Goal: Task Accomplishment & Management: Complete application form

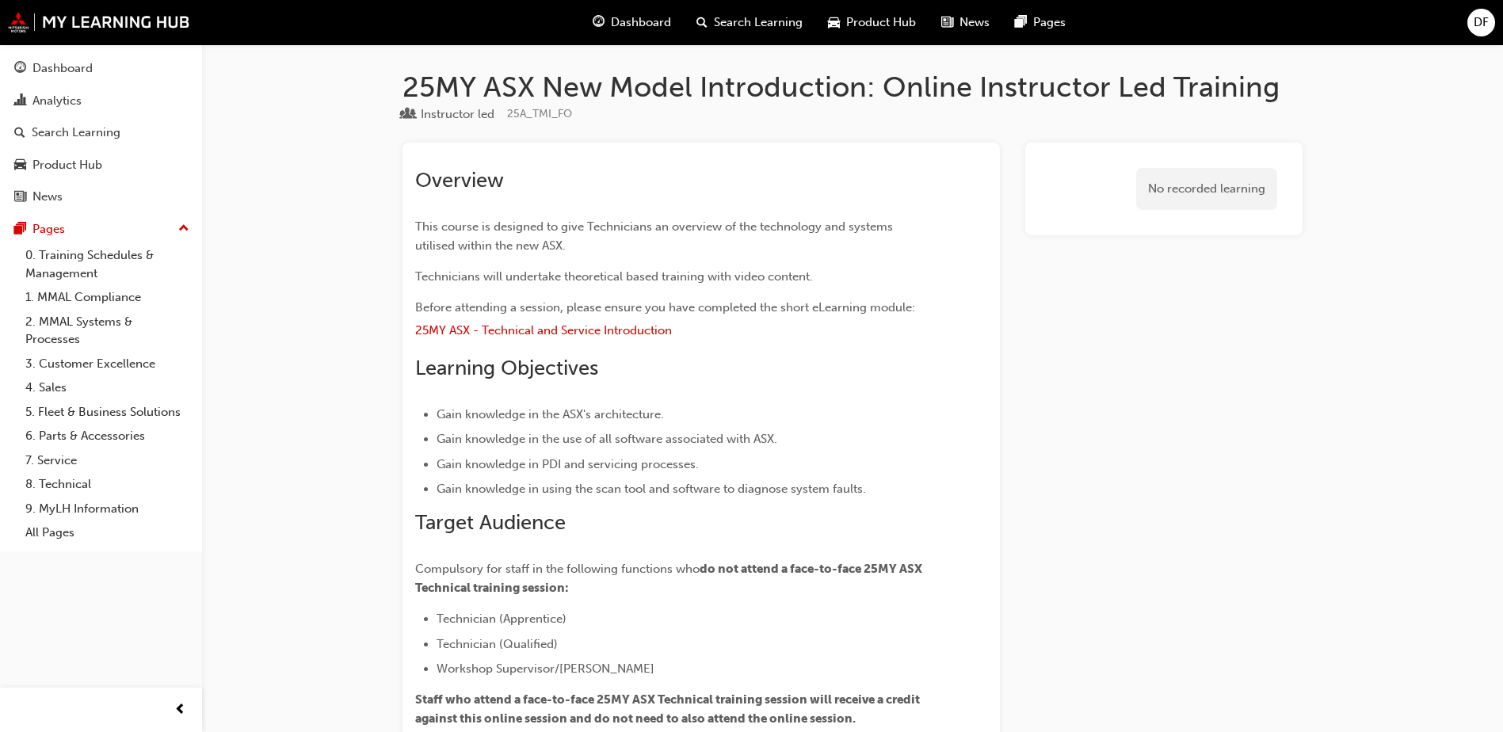
click at [1488, 17] on span "DF" at bounding box center [1481, 22] width 15 height 18
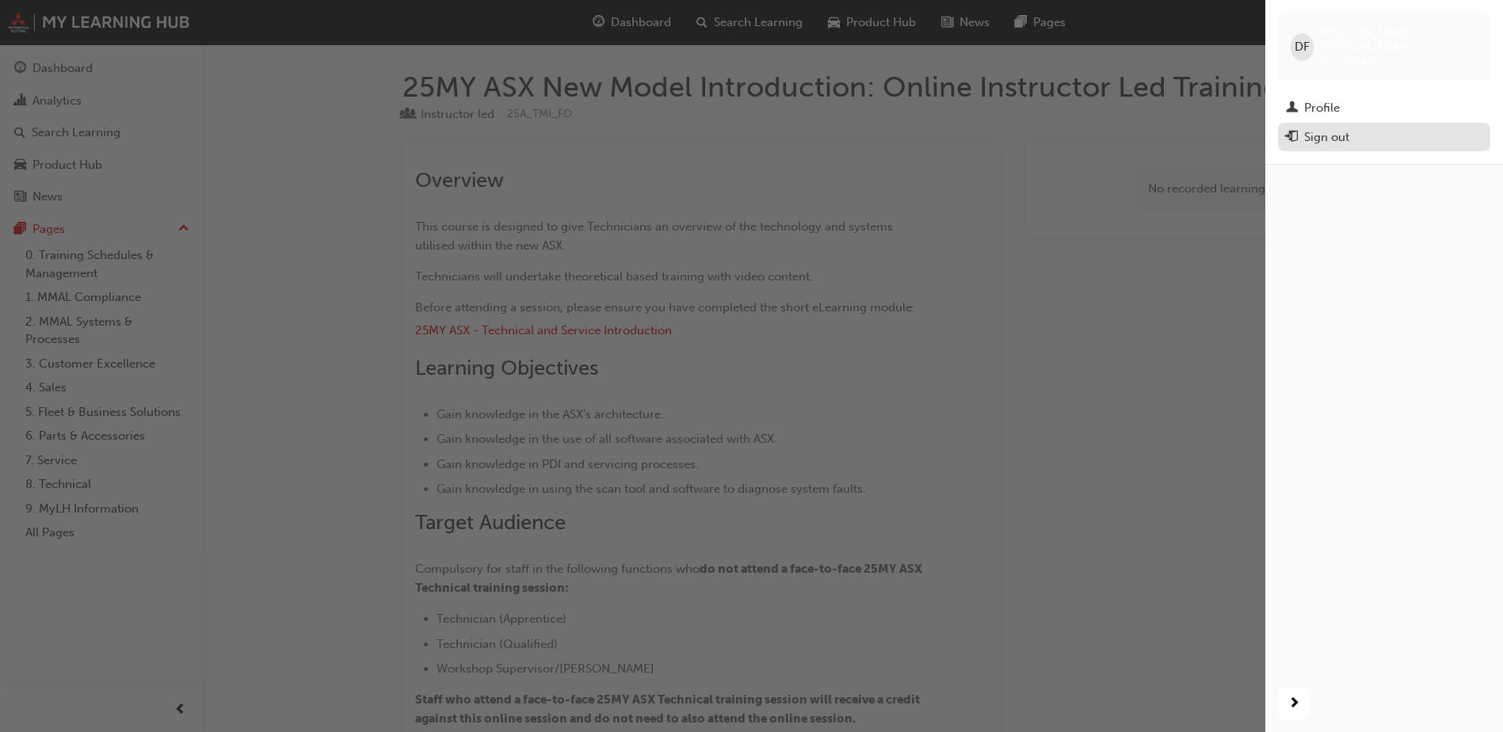
click at [1308, 128] on div "Sign out" at bounding box center [1326, 137] width 45 height 18
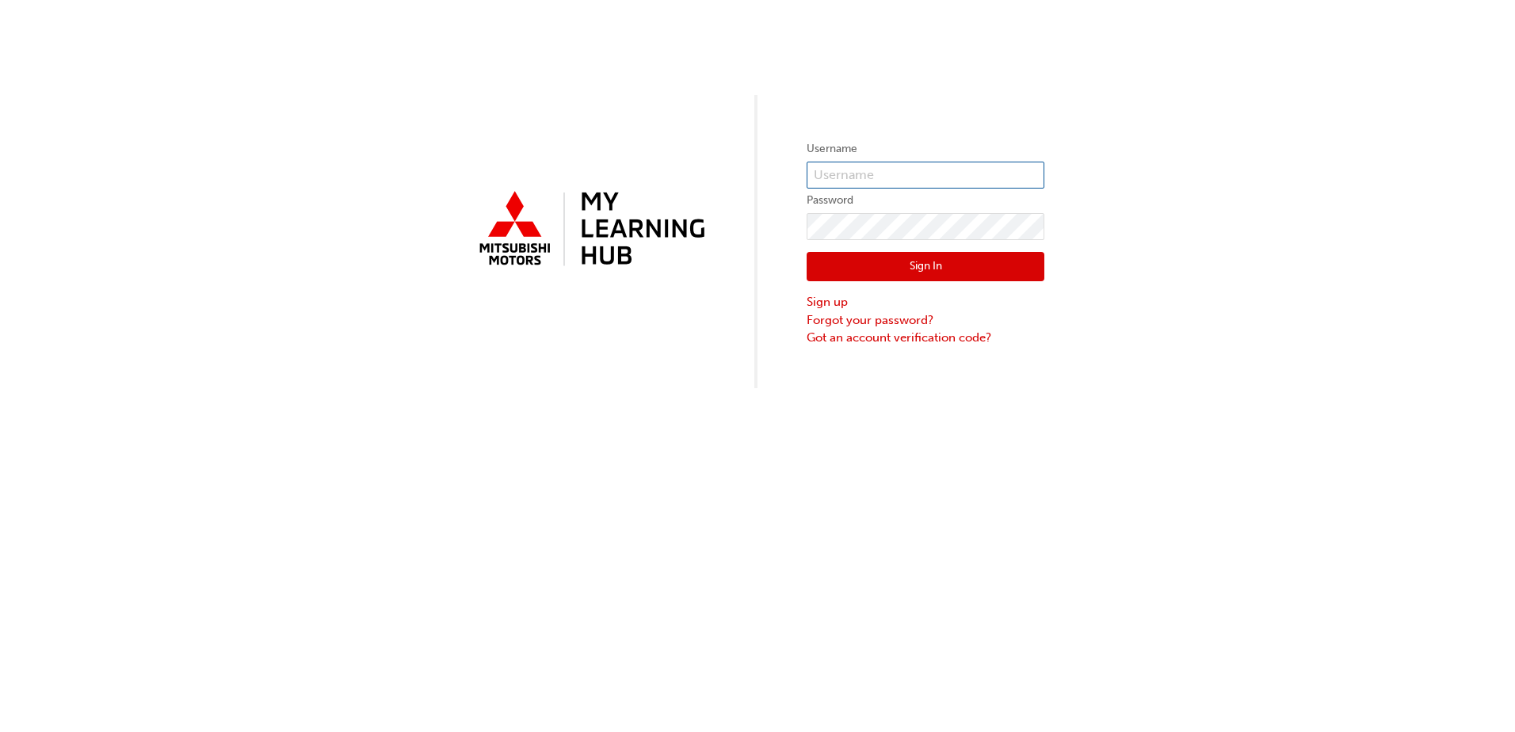
type input "0005854517"
click at [935, 265] on button "Sign In" at bounding box center [926, 267] width 238 height 30
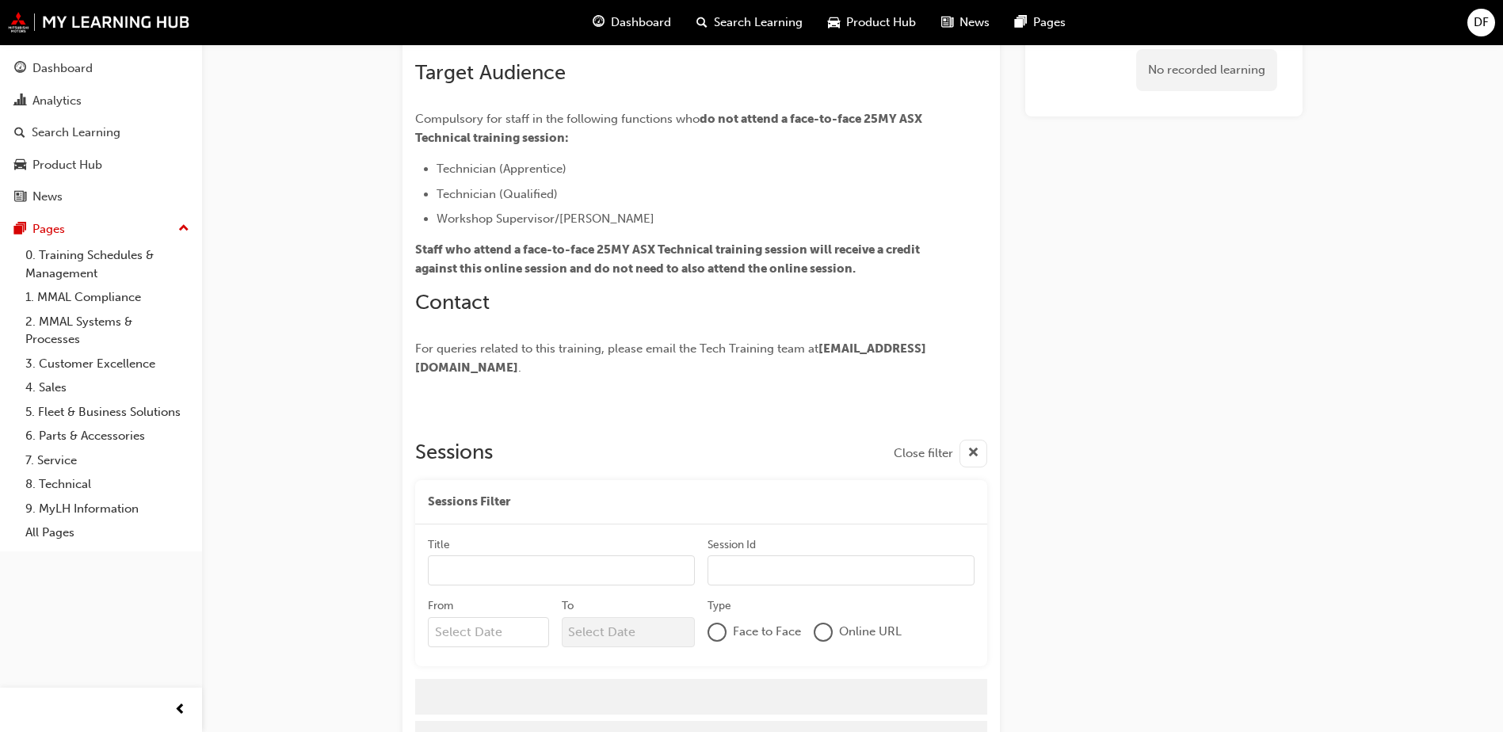
scroll to position [524, 0]
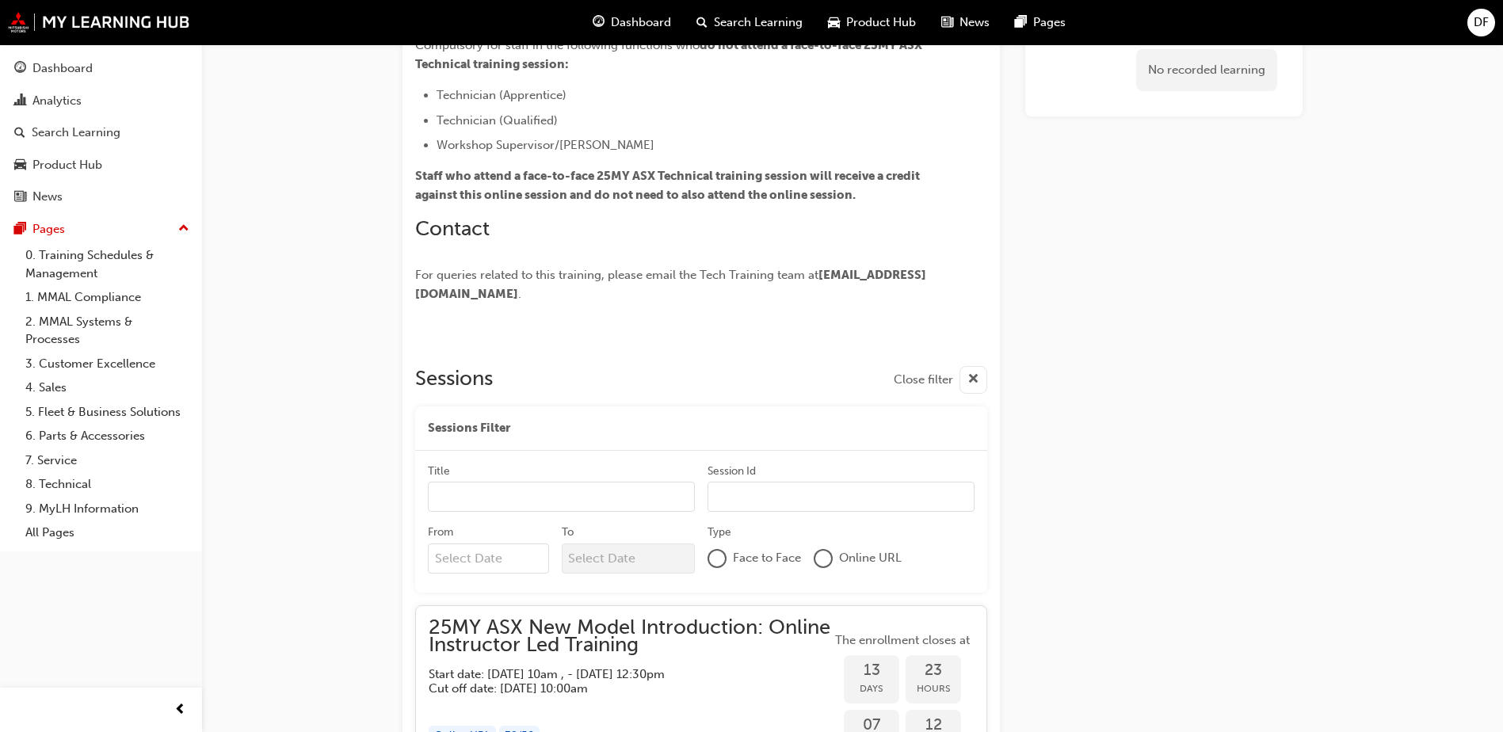
click at [1472, 26] on div "DF" at bounding box center [1482, 23] width 28 height 28
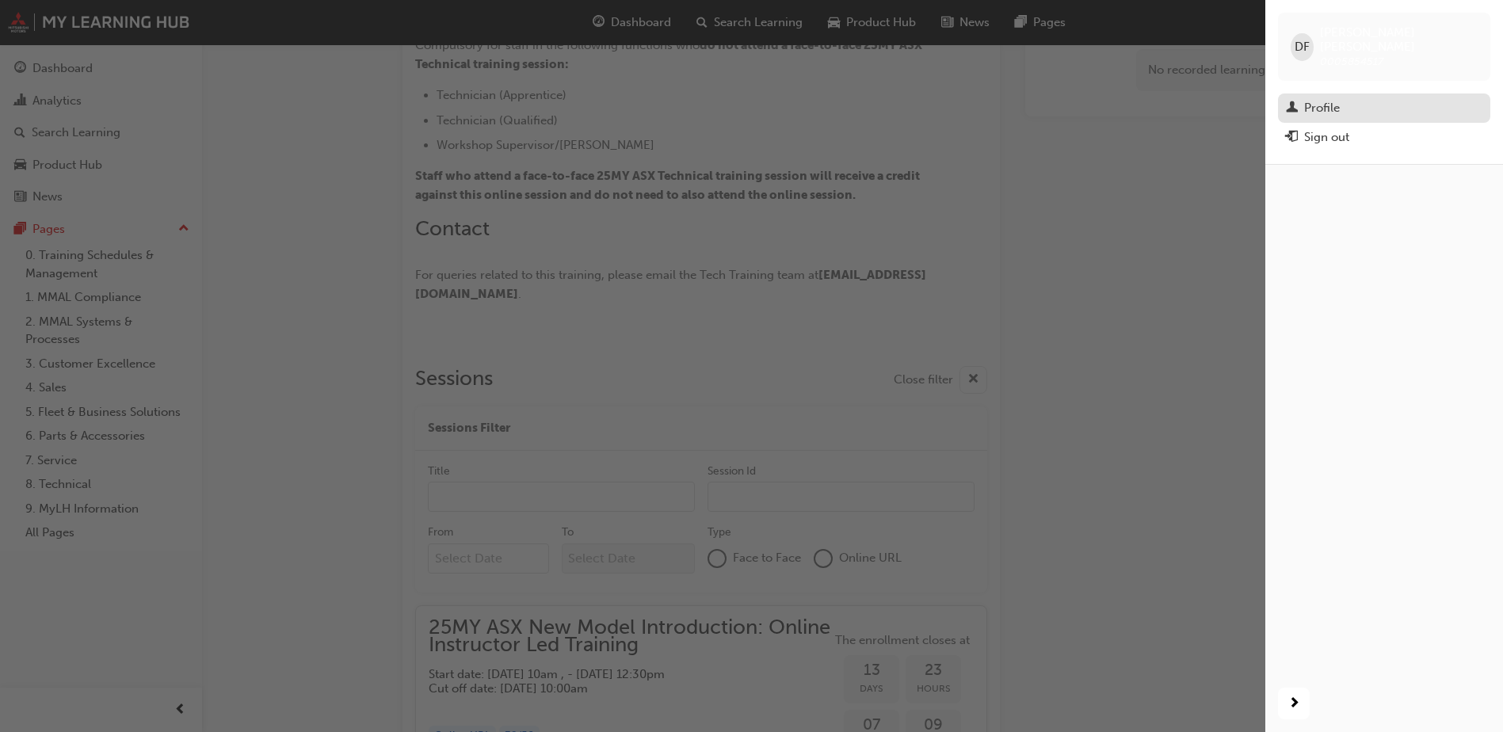
click at [1326, 99] on div "Profile" at bounding box center [1322, 108] width 36 height 18
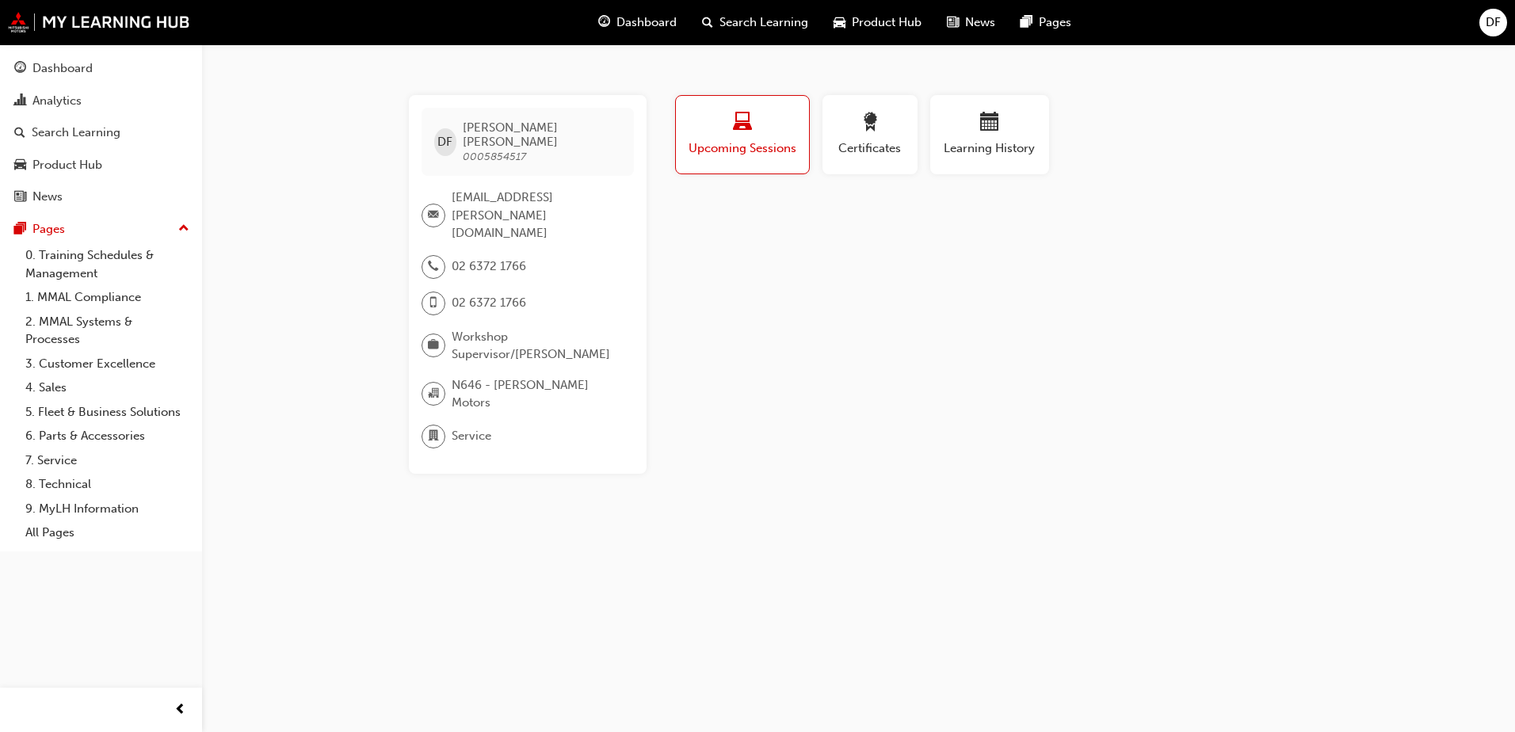
click at [1492, 17] on span "DF" at bounding box center [1493, 22] width 15 height 18
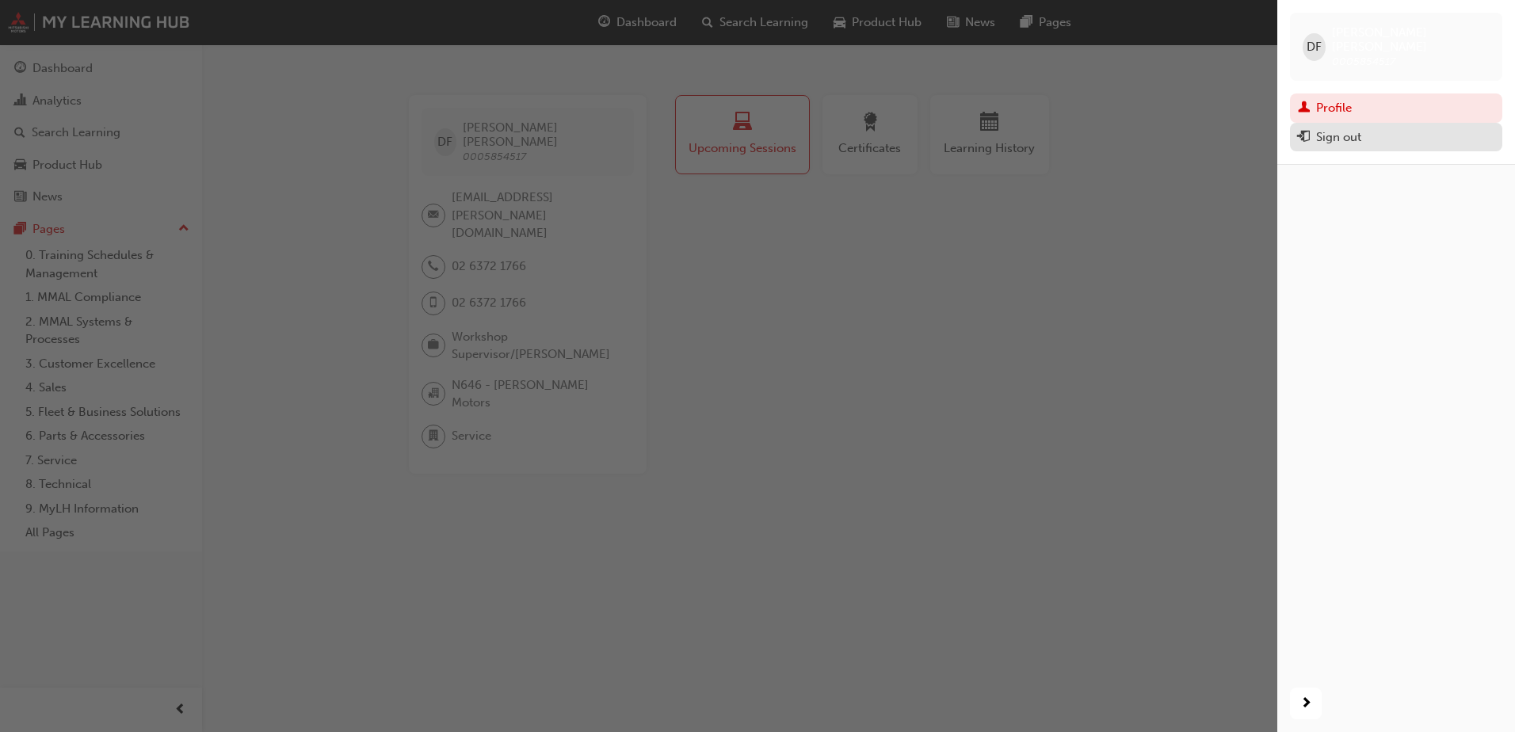
click at [1358, 129] on div "Sign out" at bounding box center [1338, 137] width 45 height 18
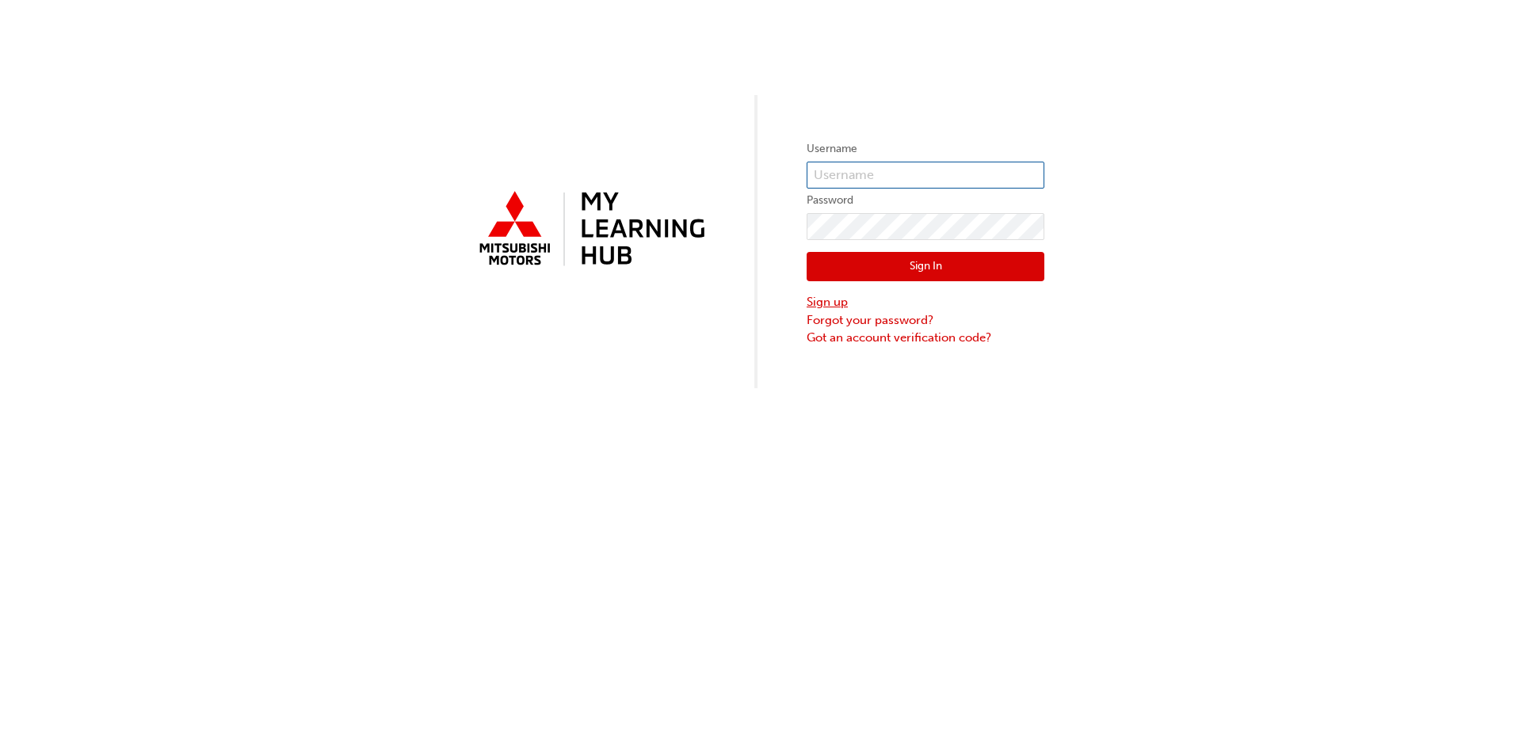
type input "0005854517"
click at [833, 300] on link "Sign up" at bounding box center [926, 302] width 238 height 18
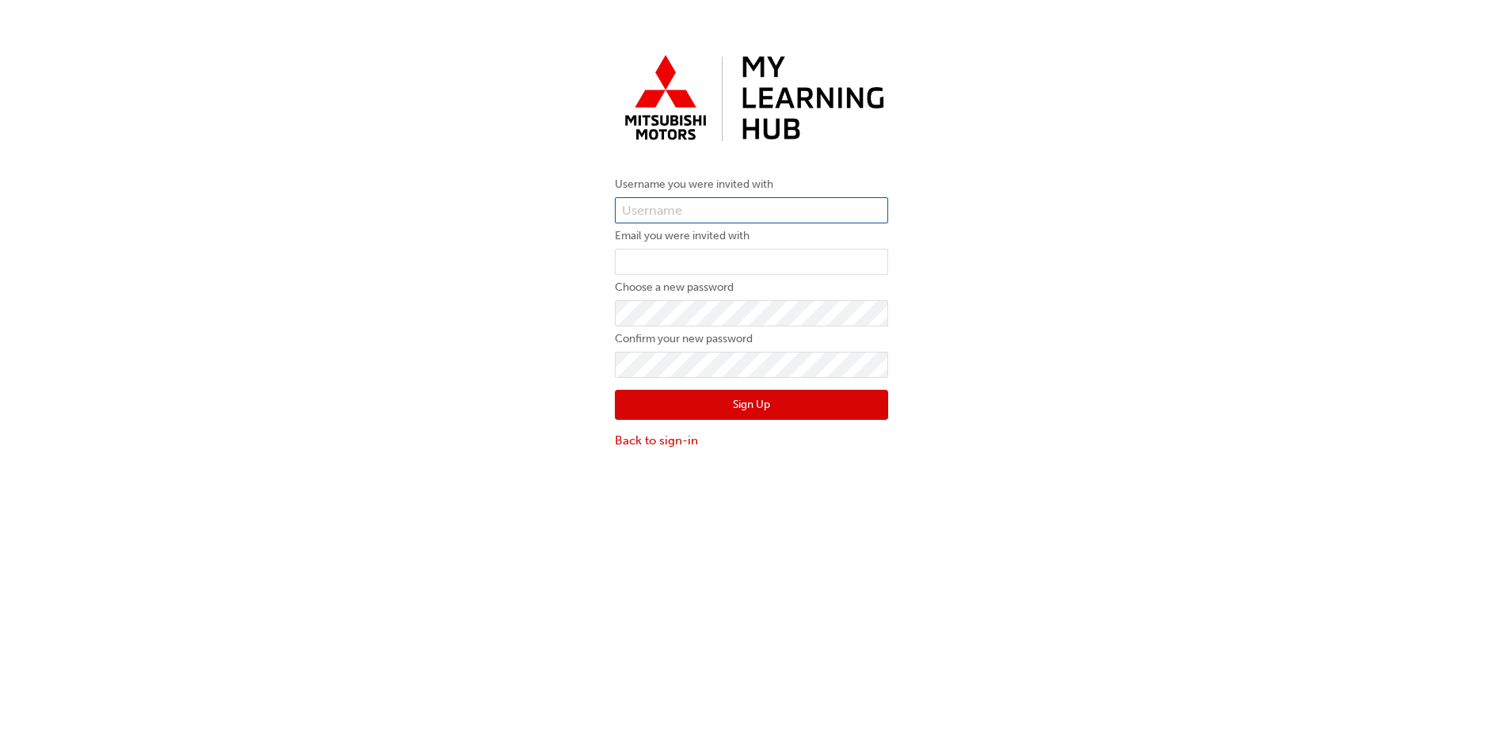
type input "0005854517"
